Goal: Find specific page/section: Find specific page/section

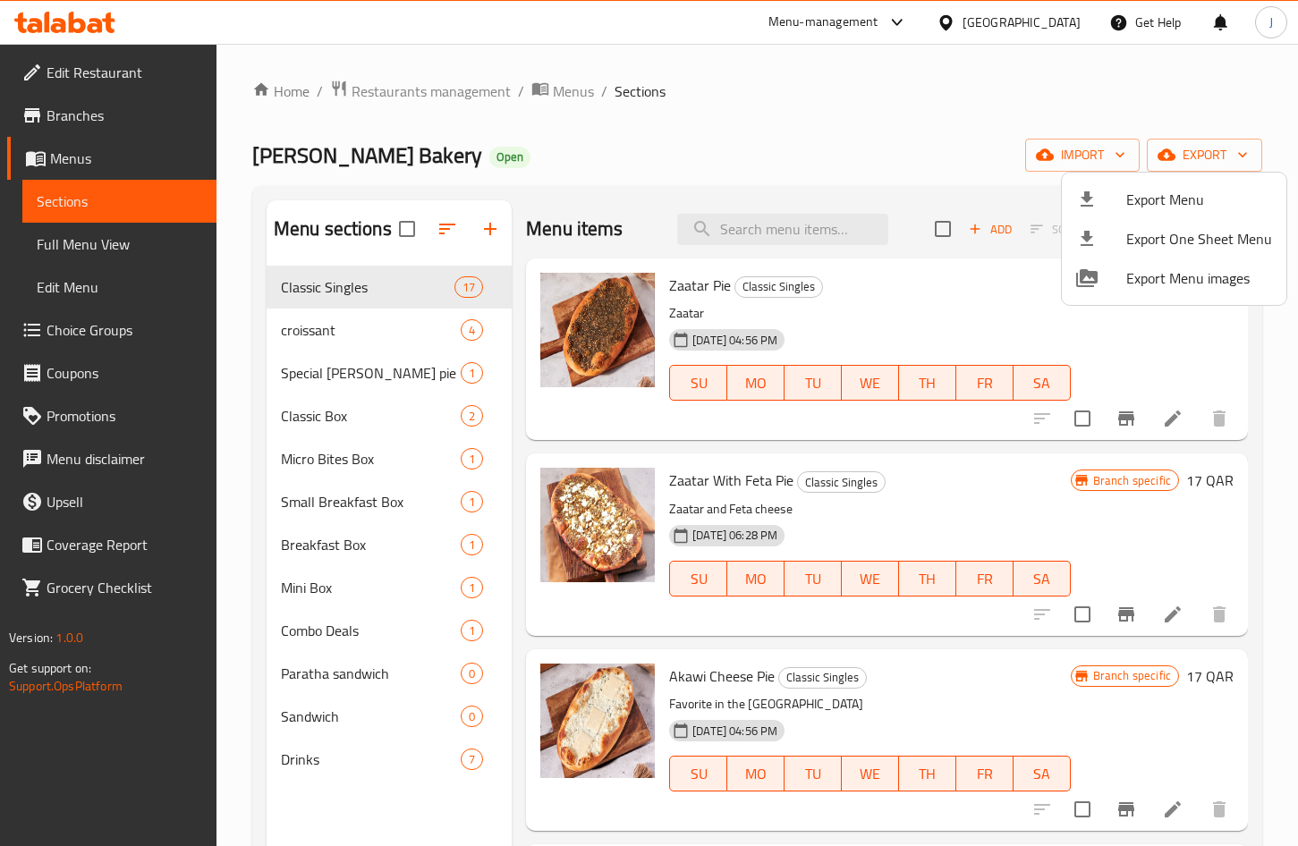
click at [384, 92] on div at bounding box center [649, 423] width 1298 height 846
click at [389, 93] on span "Restaurants management" at bounding box center [431, 91] width 159 height 21
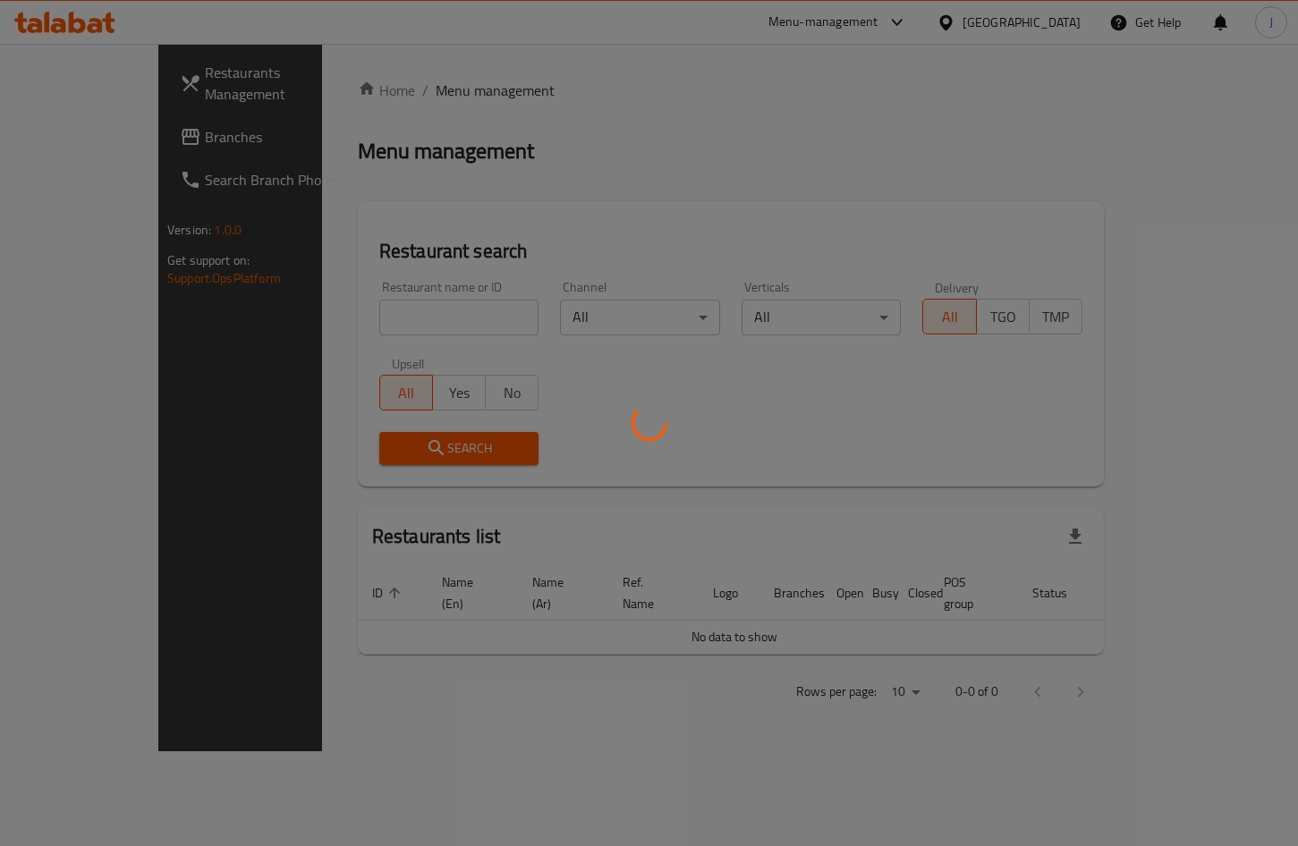
click at [327, 326] on div at bounding box center [649, 423] width 1298 height 846
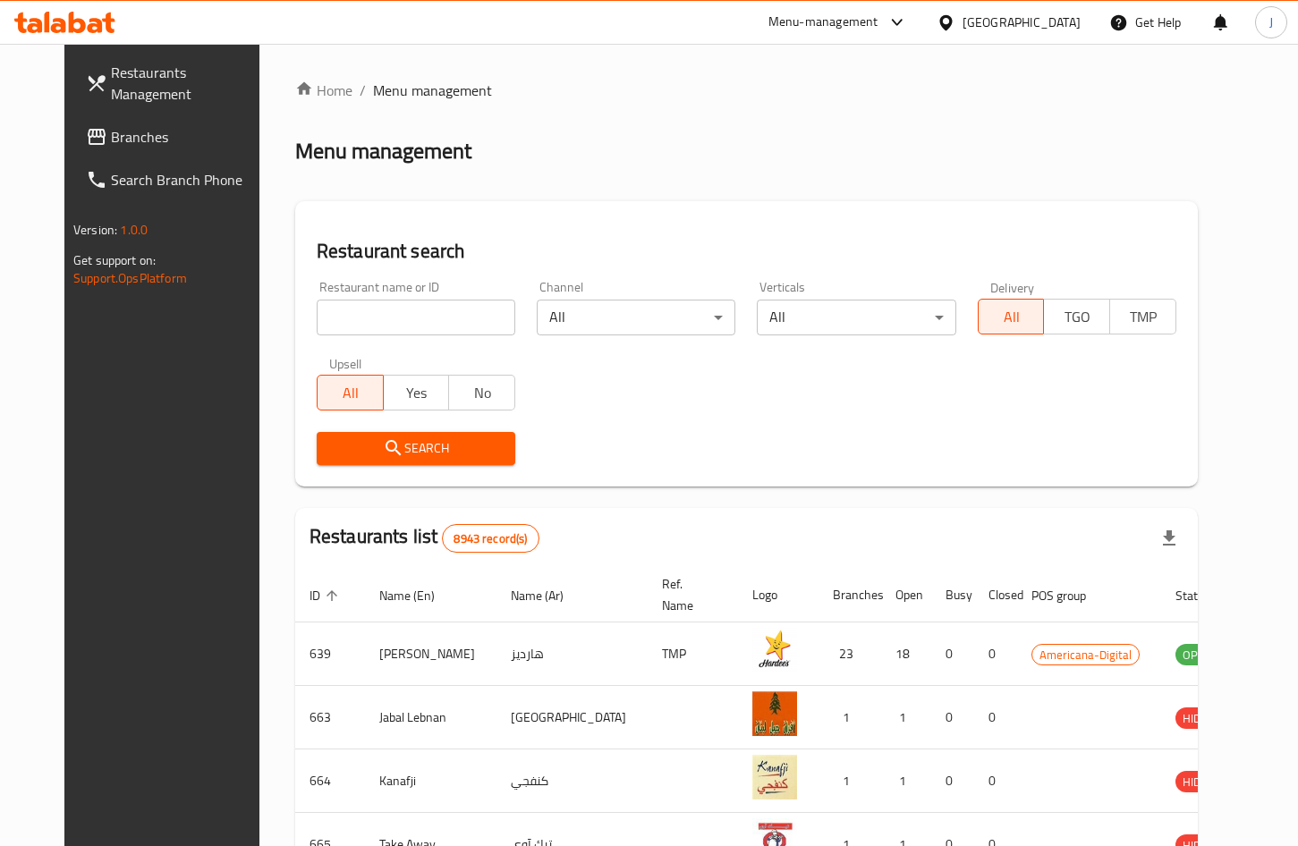
click at [328, 321] on input "search" at bounding box center [416, 318] width 199 height 36
click at [480, 454] on span "Search" at bounding box center [416, 448] width 170 height 22
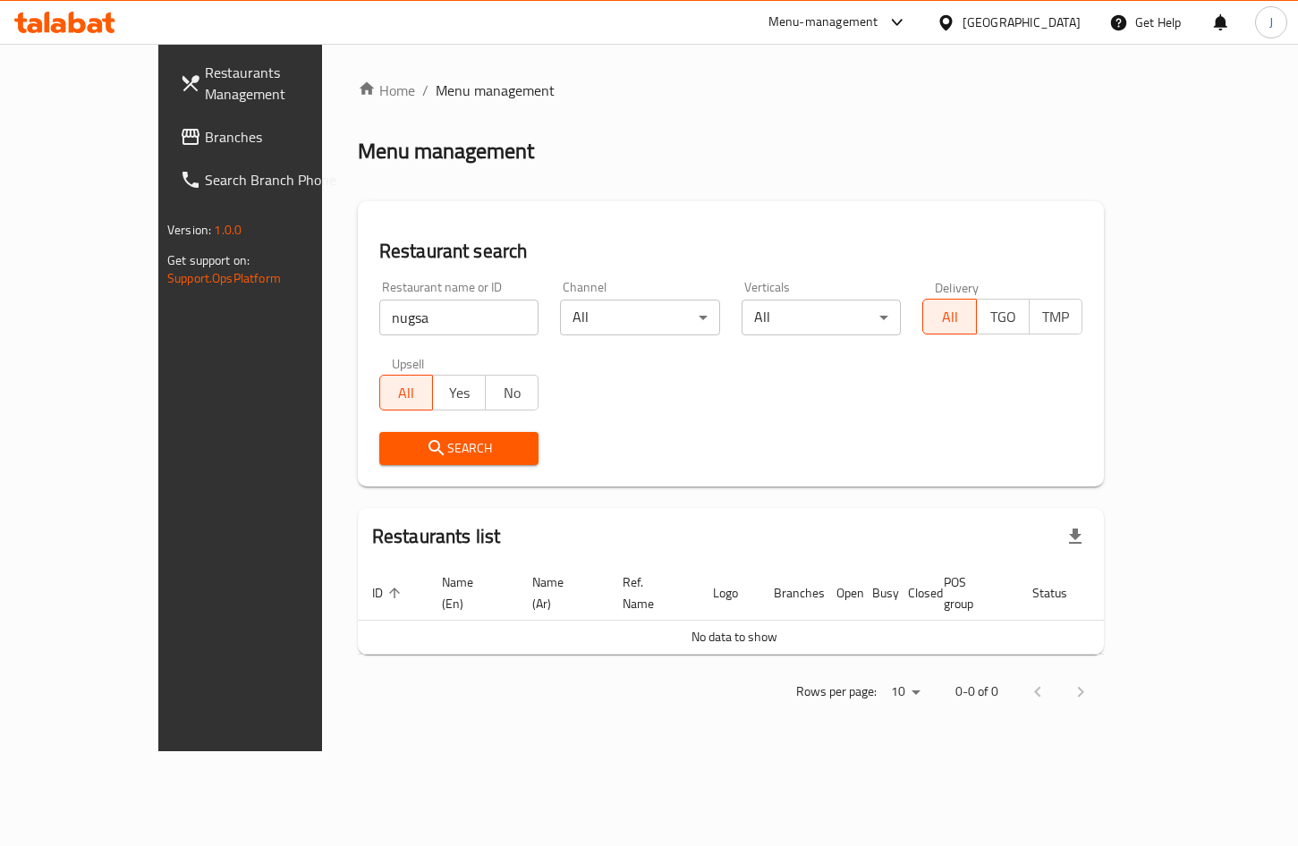
click at [420, 335] on div "Restaurant name or ID nugsa Restaurant name or ID" at bounding box center [460, 308] width 182 height 76
click at [421, 325] on input "nugsa" at bounding box center [459, 318] width 160 height 36
paste input "Mt'mm Nqs'h"
type input "Mt'mm Nqs'h"
click at [431, 438] on span "Search" at bounding box center [459, 448] width 131 height 22
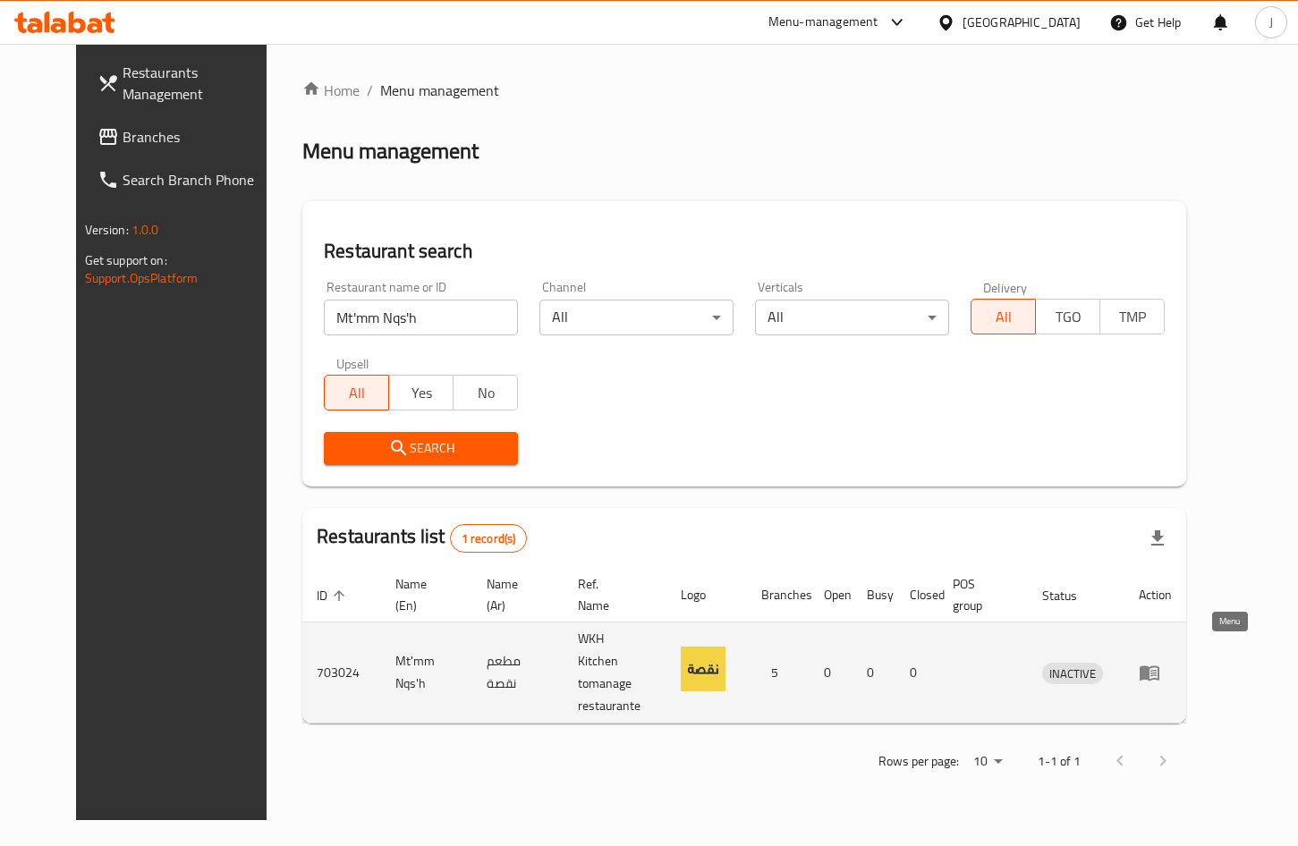
click at [1159, 666] on icon "enhanced table" at bounding box center [1150, 673] width 20 height 15
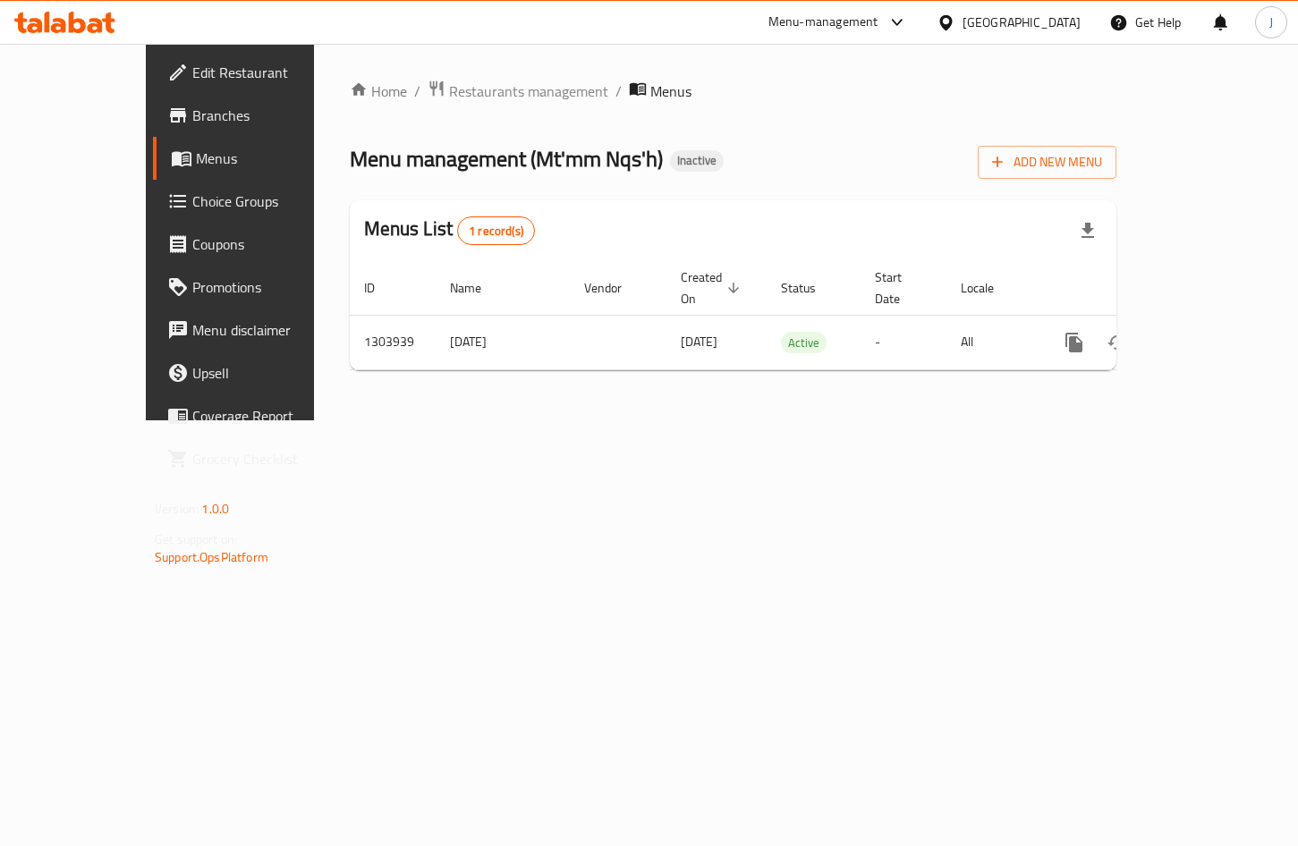
click at [192, 105] on span "Branches" at bounding box center [270, 115] width 156 height 21
